Goal: Check status: Check status

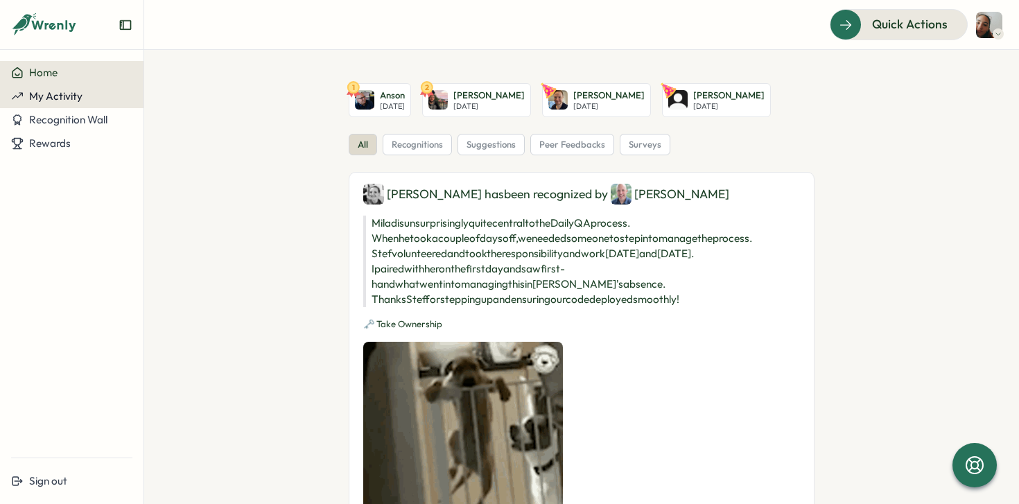
click at [61, 92] on span "My Activity" at bounding box center [55, 95] width 53 height 13
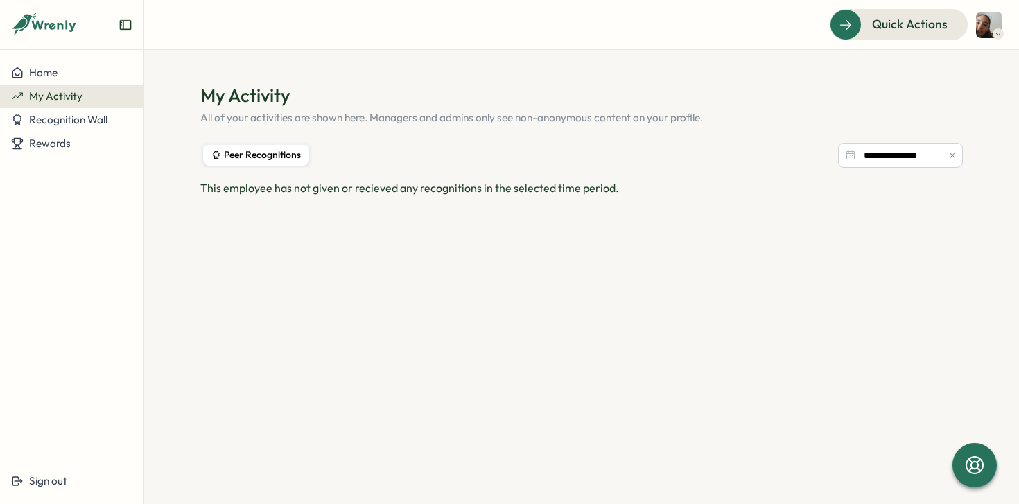
click at [41, 20] on icon at bounding box center [44, 25] width 67 height 24
click at [39, 70] on span "Home" at bounding box center [43, 72] width 28 height 13
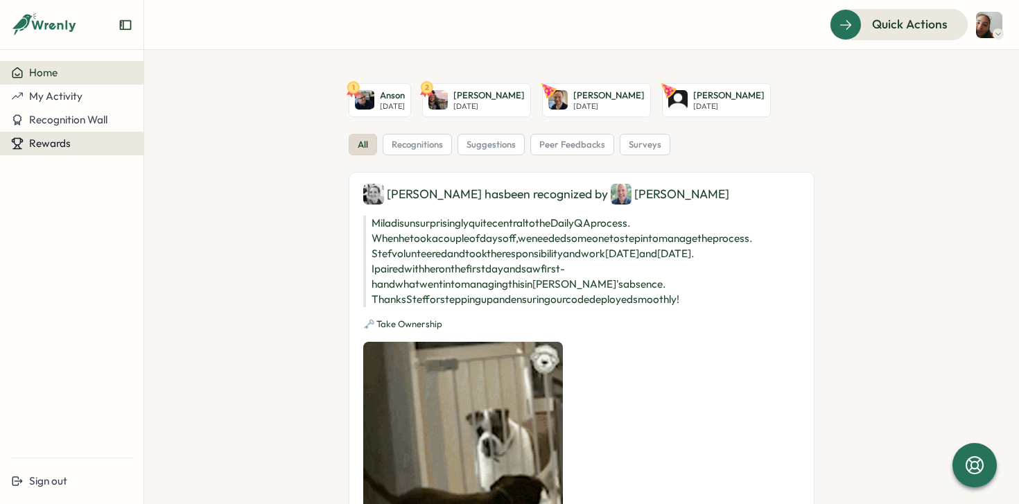
click at [46, 139] on span "Rewards" at bounding box center [50, 142] width 42 height 13
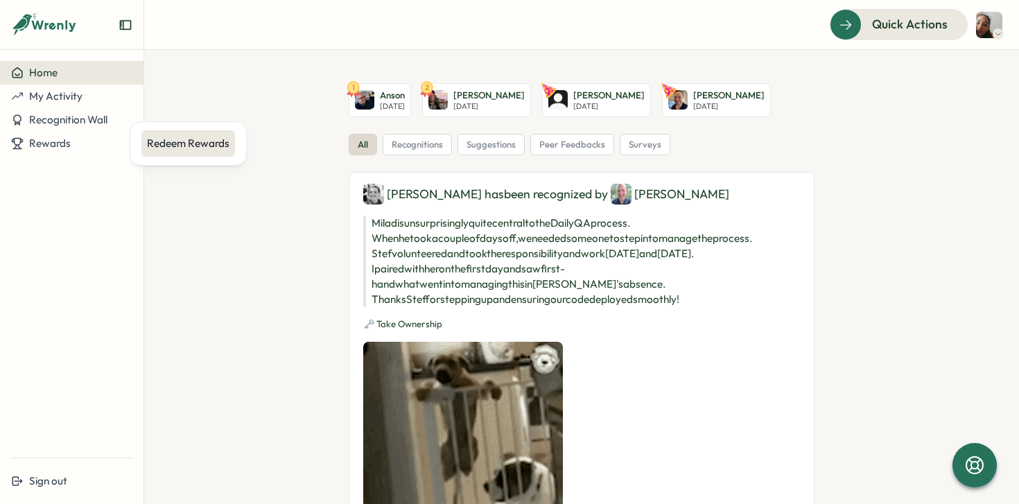
click at [164, 135] on div "Redeem Rewards" at bounding box center [188, 143] width 94 height 26
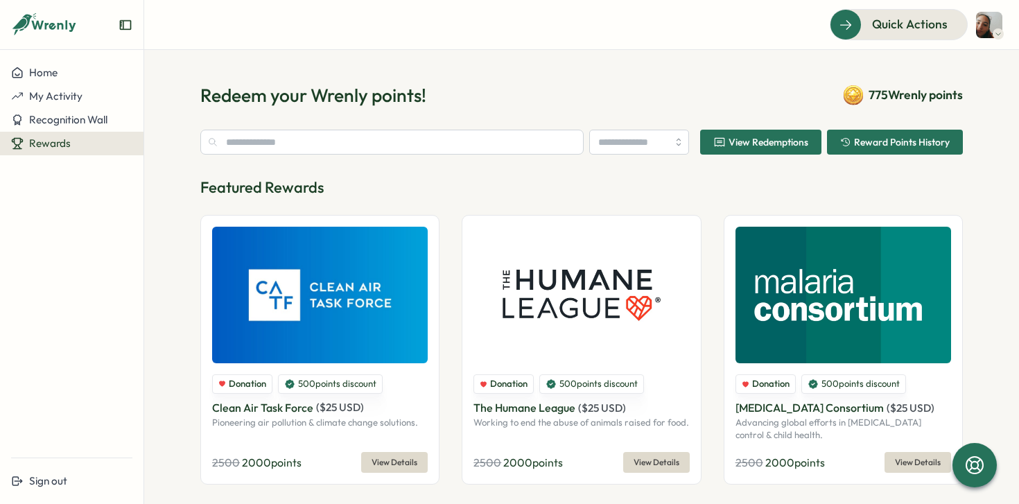
click at [849, 146] on div "Reward Points History" at bounding box center [894, 141] width 109 height 11
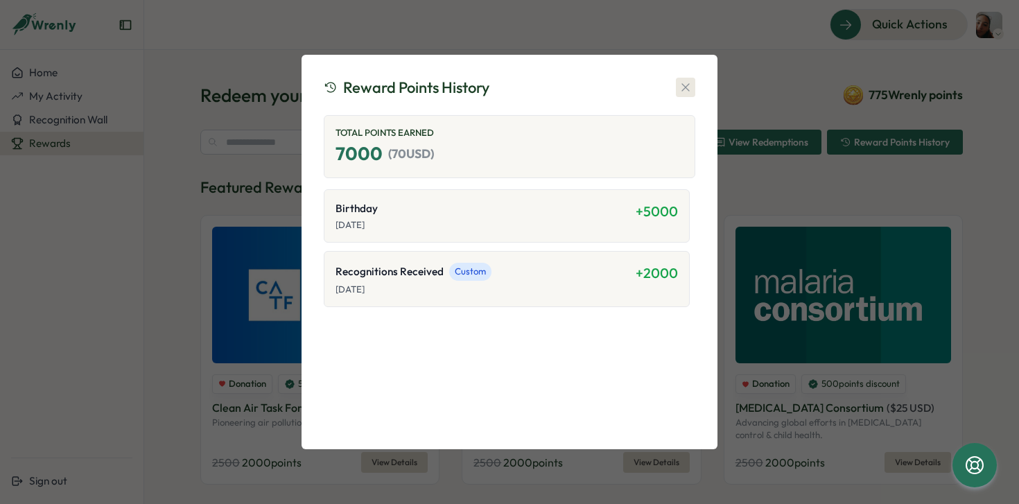
click at [678, 89] on icon "button" at bounding box center [685, 87] width 14 height 14
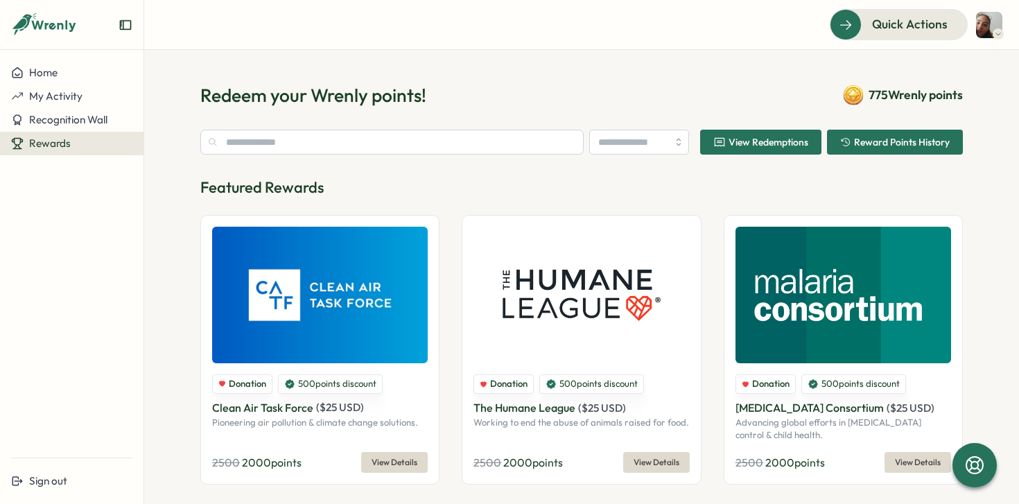
click at [788, 147] on span "View Redemptions" at bounding box center [768, 142] width 80 height 10
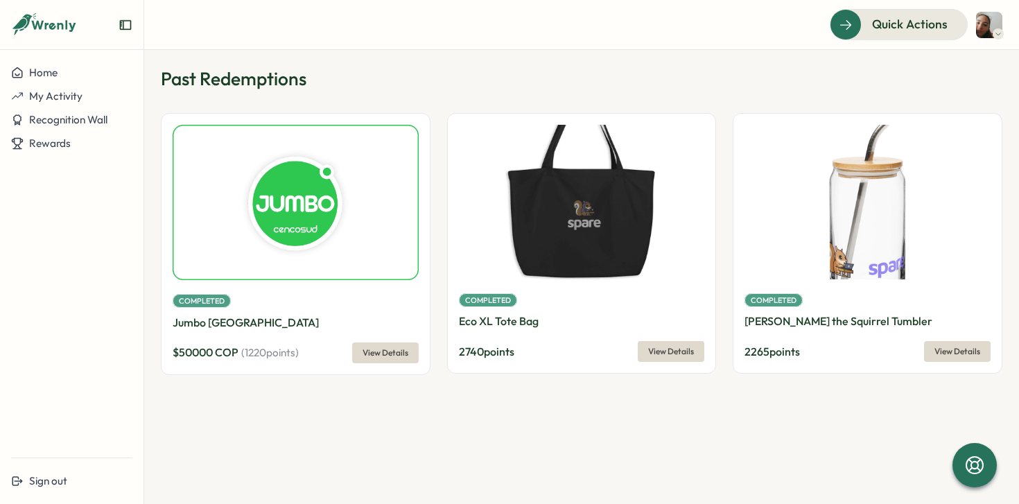
click at [551, 302] on div "Completed" at bounding box center [582, 298] width 246 height 17
click at [658, 354] on span "View Details" at bounding box center [671, 351] width 46 height 19
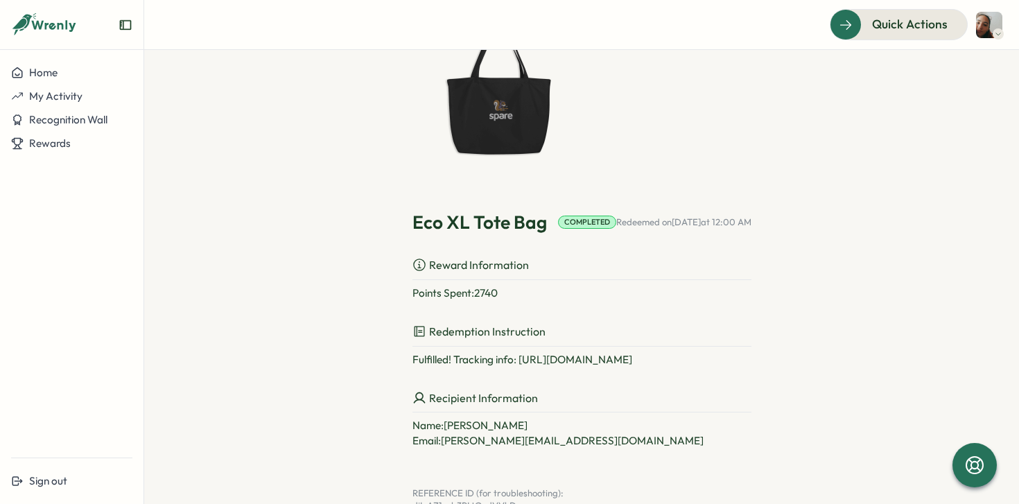
scroll to position [131, 0]
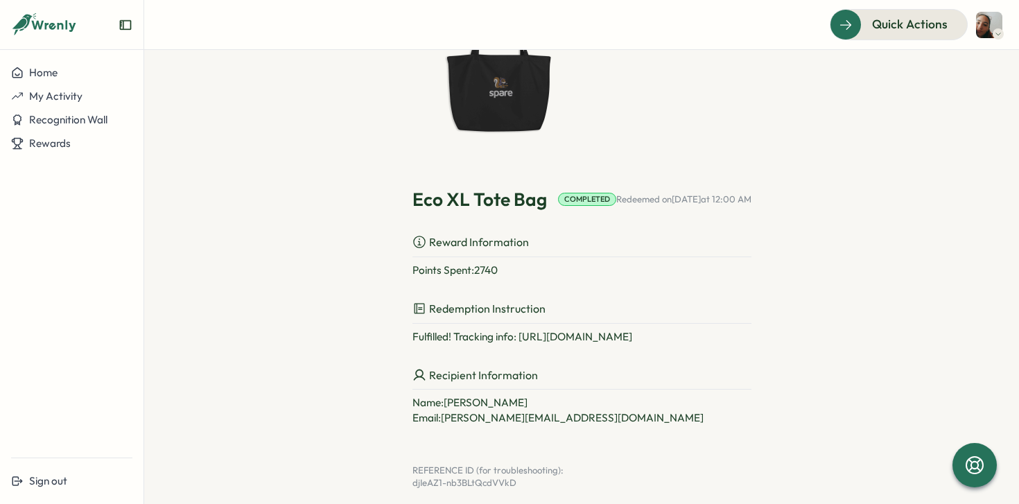
drag, startPoint x: 770, startPoint y: 336, endPoint x: 499, endPoint y: 342, distance: 271.7
click at [499, 342] on div "Past Redemptions Eco XL Tote Bag Completed Redeemed on [DATE] 12:00 AM Reward I…" at bounding box center [581, 220] width 762 height 537
